Goal: Task Accomplishment & Management: Use online tool/utility

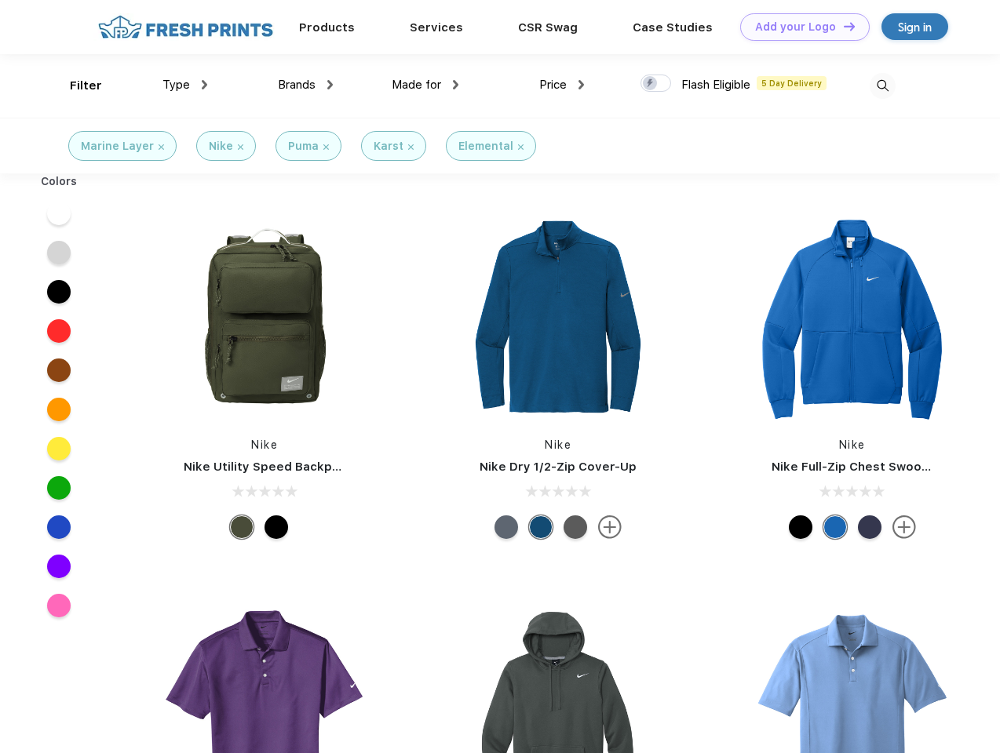
click at [799, 27] on link "Add your Logo Design Tool" at bounding box center [804, 26] width 129 height 27
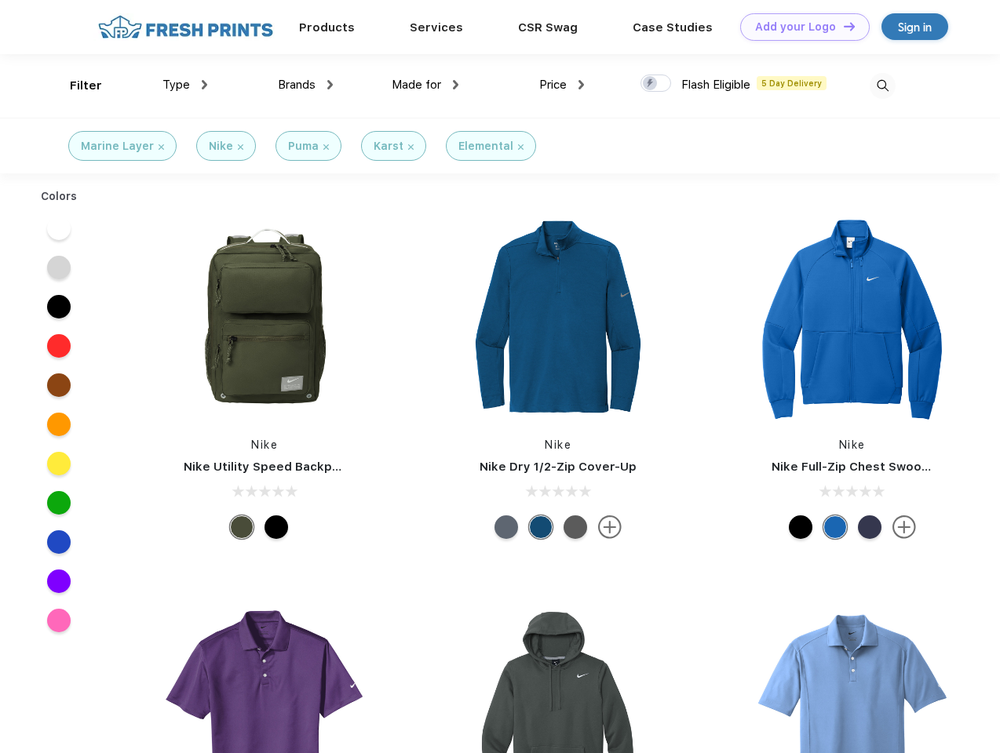
click at [0, 0] on div "Design Tool" at bounding box center [0, 0] width 0 height 0
click at [842, 26] on link "Add your Logo Design Tool" at bounding box center [804, 26] width 129 height 27
click at [75, 86] on div "Filter" at bounding box center [86, 86] width 32 height 18
click at [185, 85] on span "Type" at bounding box center [175, 85] width 27 height 14
click at [305, 85] on span "Brands" at bounding box center [297, 85] width 38 height 14
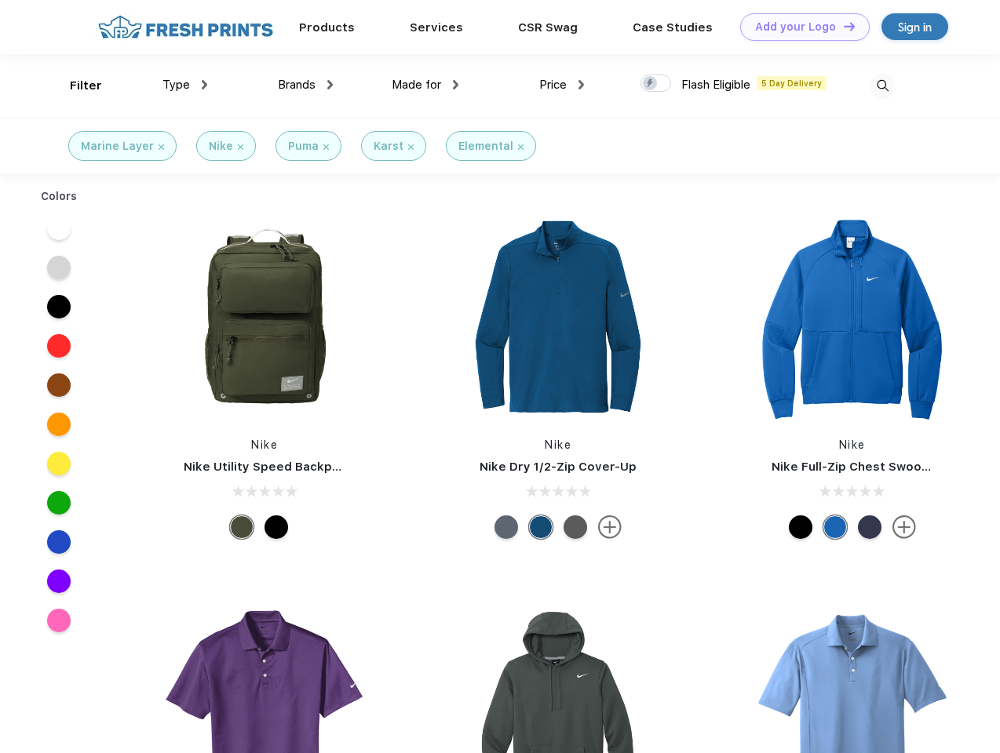
click at [425, 85] on span "Made for" at bounding box center [416, 85] width 49 height 14
click at [562, 85] on span "Price" at bounding box center [552, 85] width 27 height 14
click at [656, 84] on div at bounding box center [655, 83] width 31 height 17
click at [651, 84] on input "checkbox" at bounding box center [645, 79] width 10 height 10
click at [882, 86] on img at bounding box center [883, 86] width 26 height 26
